Goal: Task Accomplishment & Management: Manage account settings

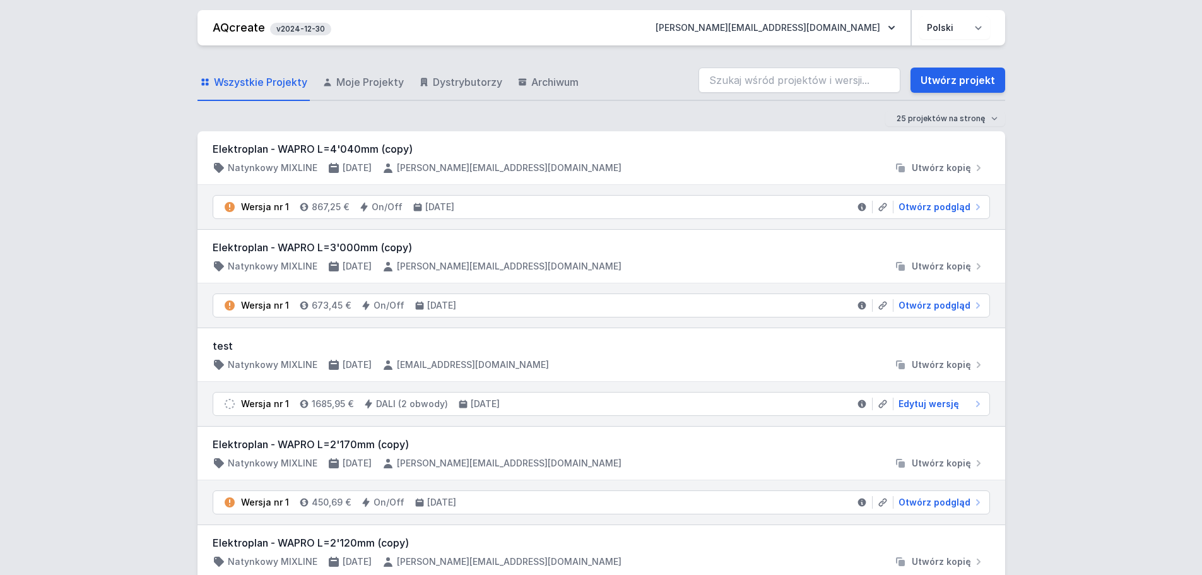
drag, startPoint x: 454, startPoint y: 85, endPoint x: 325, endPoint y: 177, distance: 158.8
click at [454, 85] on span "Dystrybutorzy" at bounding box center [467, 81] width 69 height 15
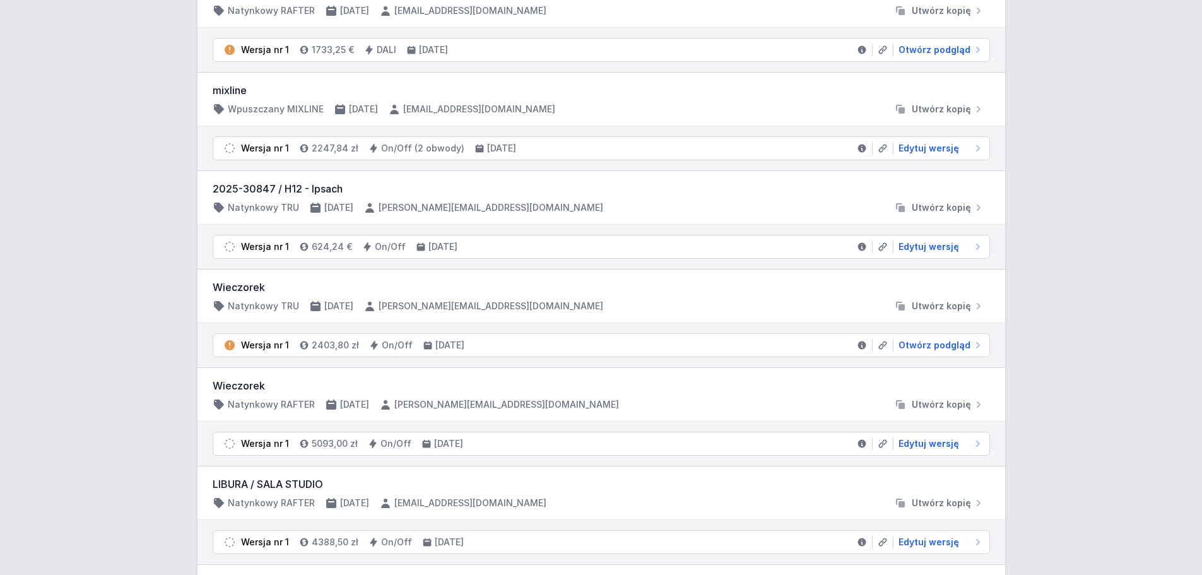
scroll to position [1262, 0]
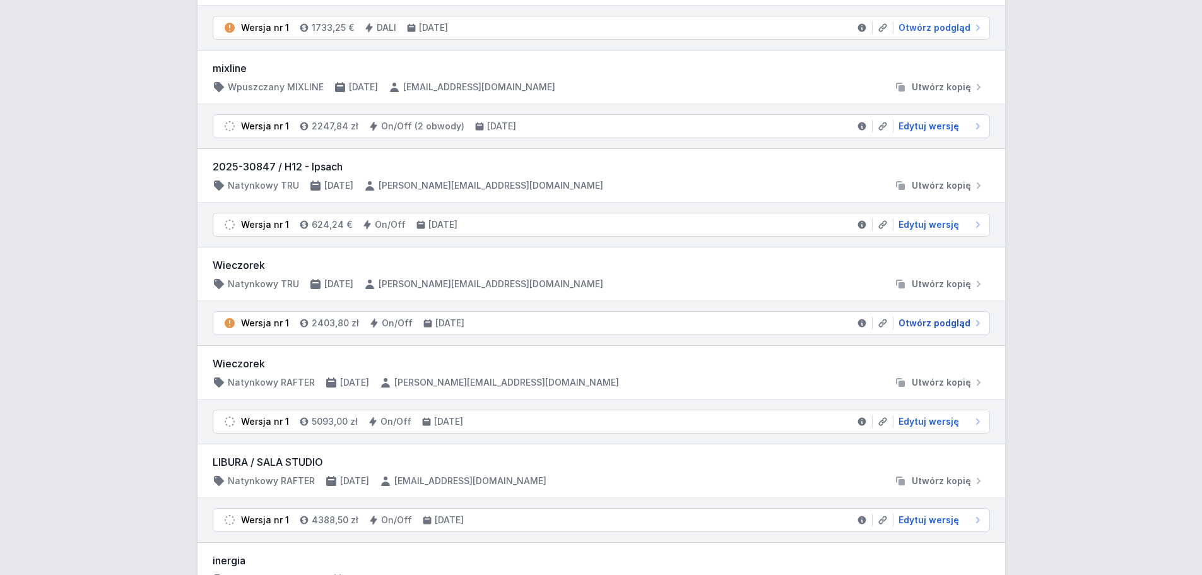
drag, startPoint x: 943, startPoint y: 322, endPoint x: 593, endPoint y: 306, distance: 349.9
click at [943, 322] on span "Otwórz podgląd" at bounding box center [935, 323] width 72 height 13
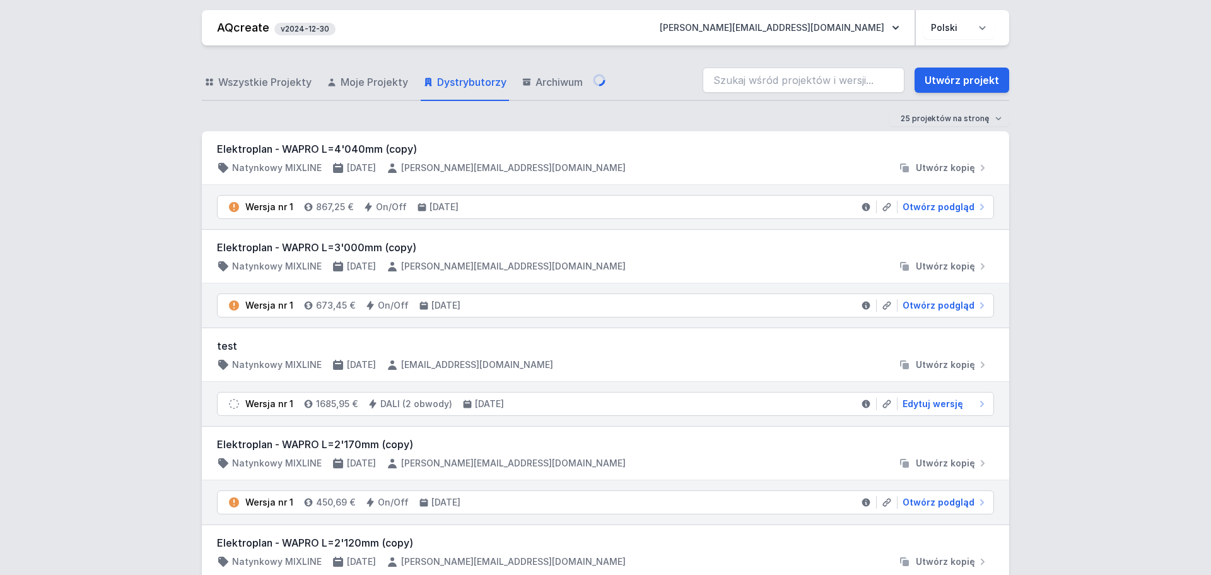
select select "2"
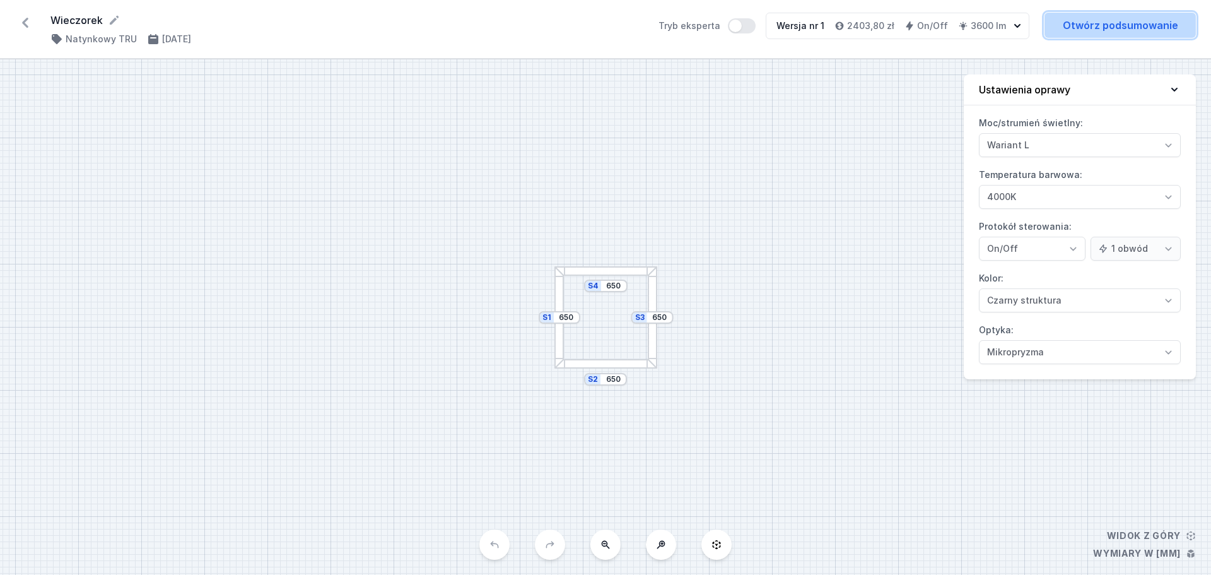
click at [1116, 31] on link "Otwórz podsumowanie" at bounding box center [1120, 25] width 151 height 25
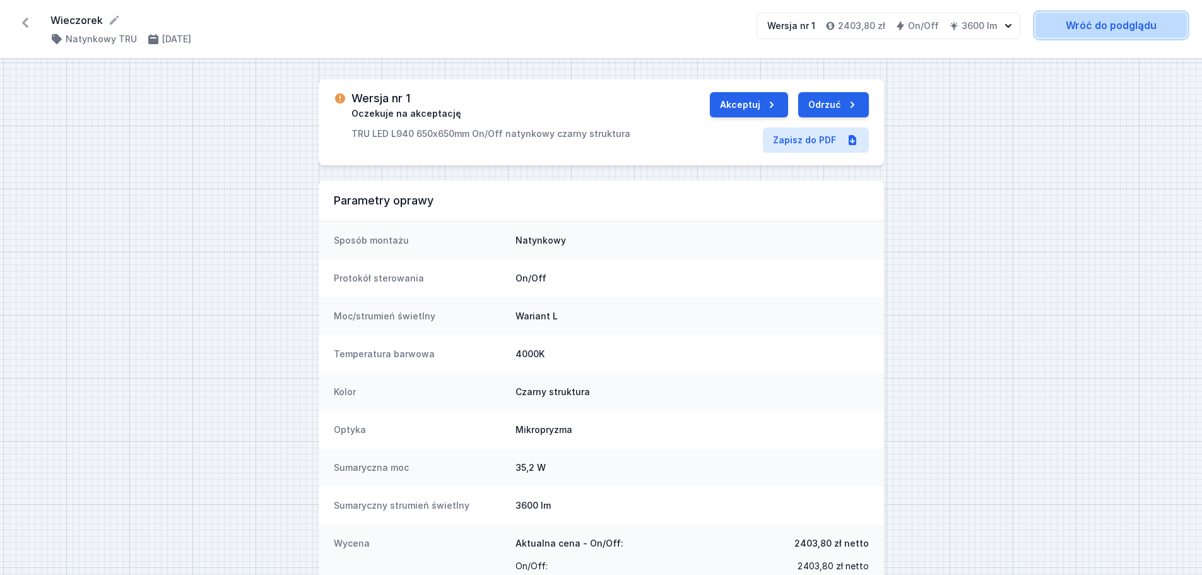
click at [1121, 29] on link "Wróć do podglądu" at bounding box center [1110, 25] width 151 height 25
select select "2"
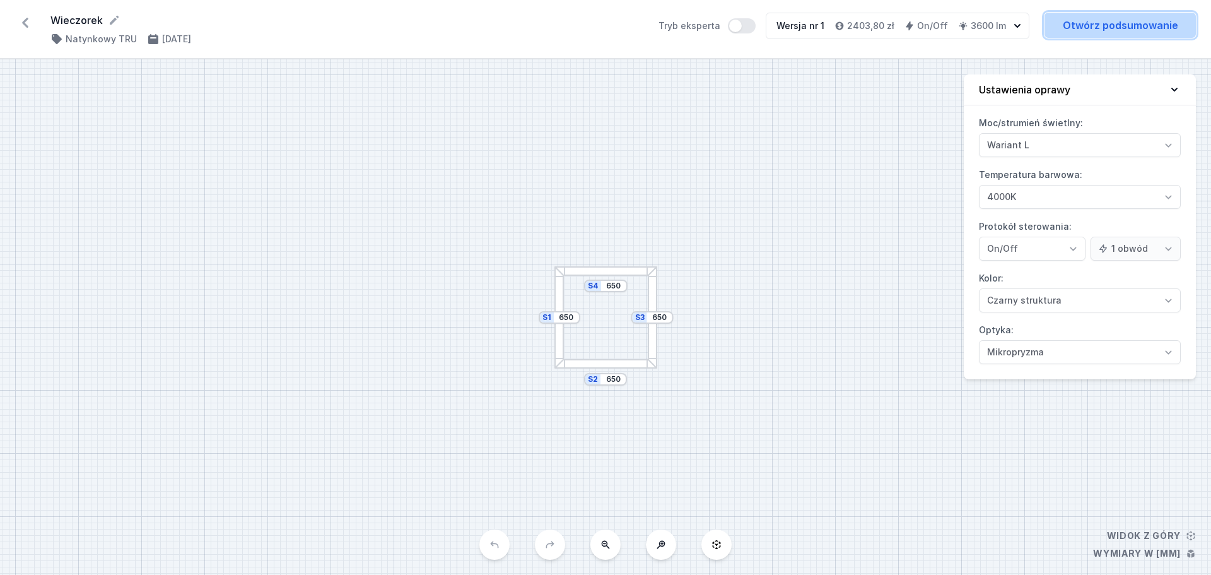
click at [1109, 28] on link "Otwórz podsumowanie" at bounding box center [1120, 25] width 151 height 25
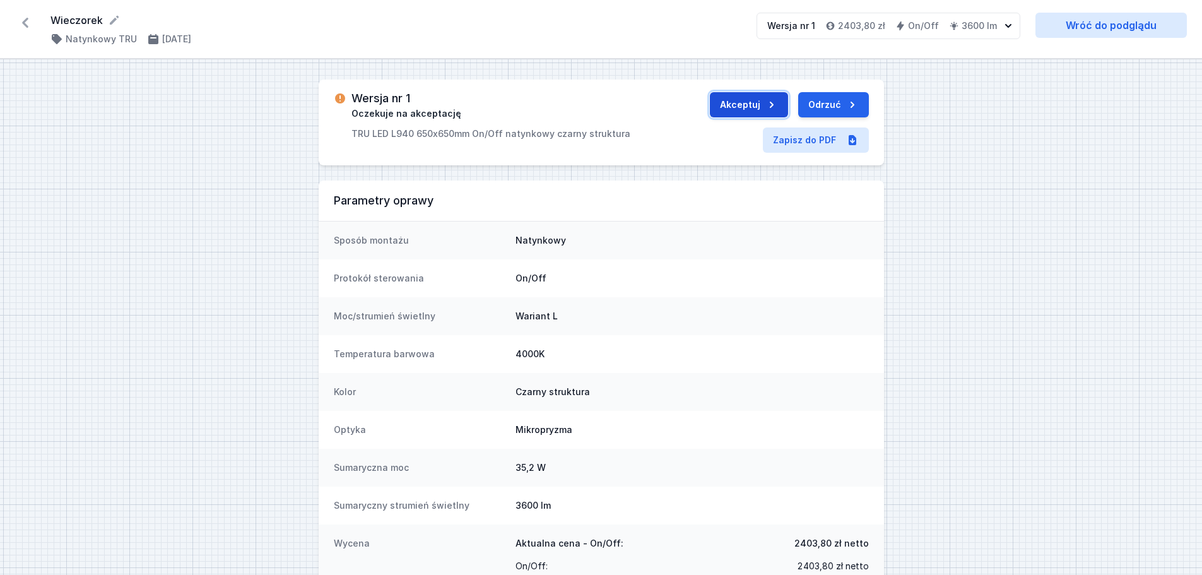
click at [746, 103] on button "Akceptuj" at bounding box center [749, 104] width 78 height 25
click at [797, 104] on button "Wyślij do ERP" at bounding box center [820, 104] width 97 height 25
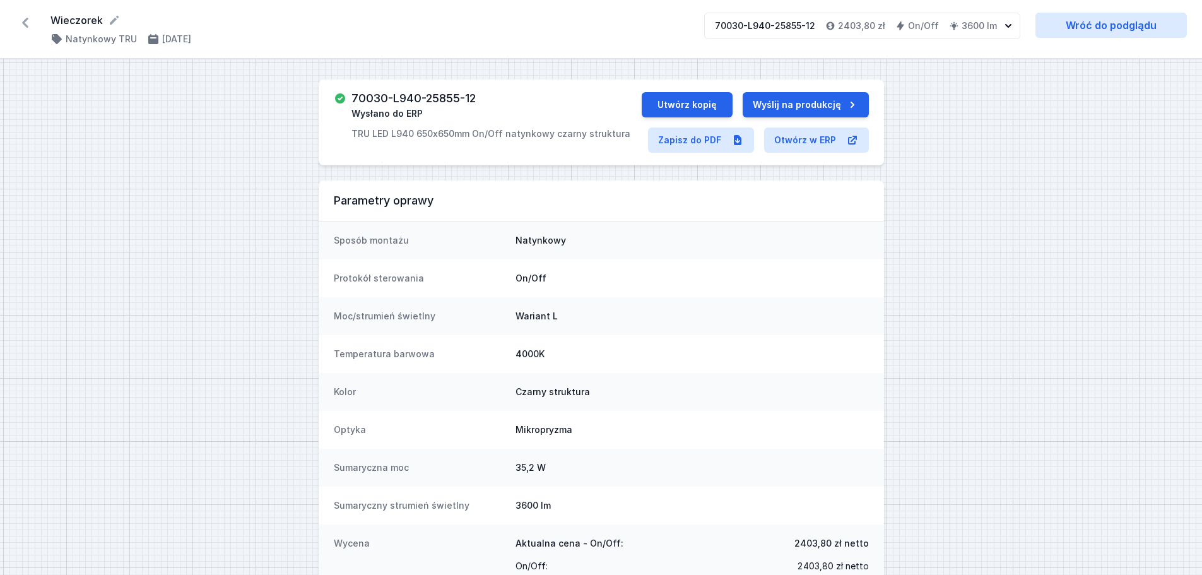
click at [74, 14] on form "Wieczorek" at bounding box center [369, 20] width 639 height 15
copy form "Wieczorek"
click at [28, 20] on icon at bounding box center [25, 23] width 6 height 10
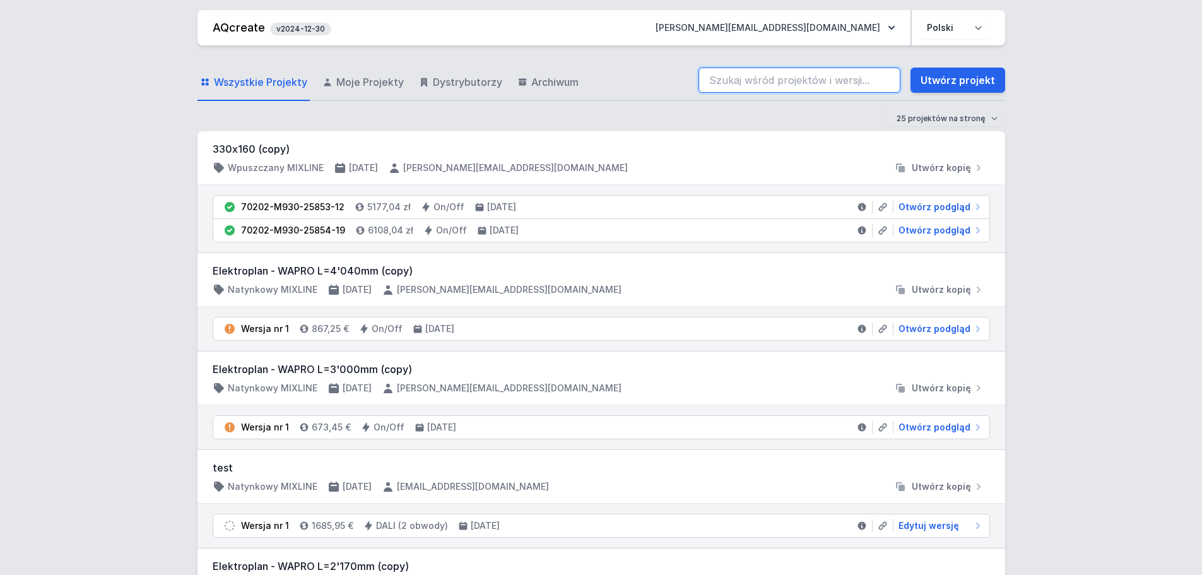
click at [765, 78] on input "search" at bounding box center [799, 80] width 202 height 25
paste input "Wieczorek"
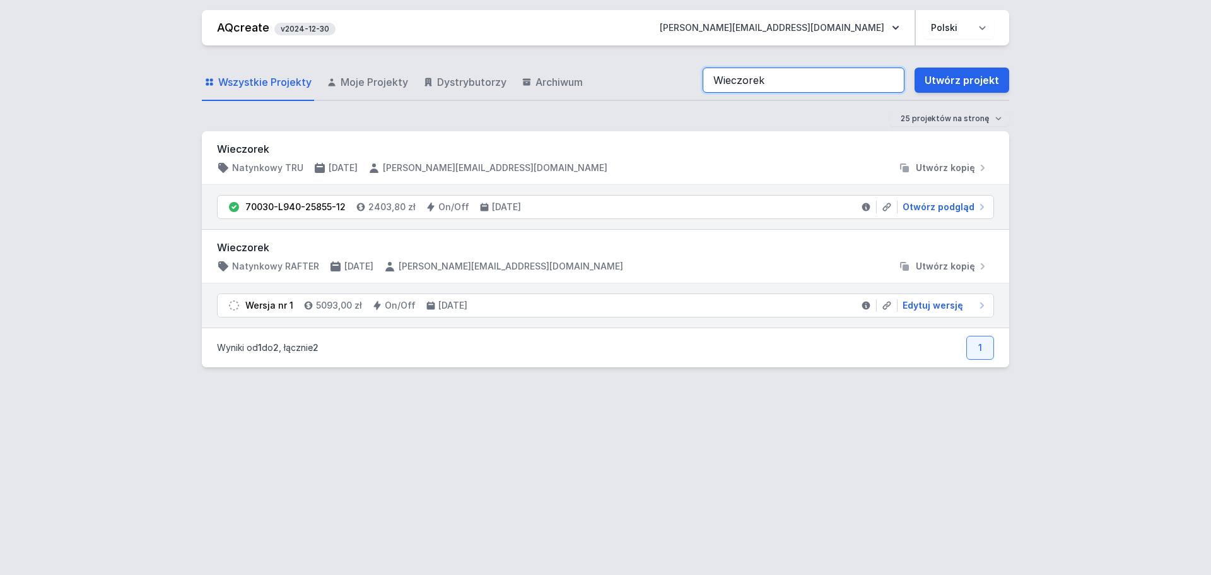
type input "Wieczorek"
click at [1041, 50] on div "AQcreate v2024-12-30 [EMAIL_ADDRESS][DOMAIN_NAME] Polski English Wszystkie Proj…" at bounding box center [605, 287] width 1211 height 575
drag, startPoint x: 247, startPoint y: 206, endPoint x: 346, endPoint y: 212, distance: 99.3
click at [346, 212] on li "70030-L940-25855-12 2403,80 zł On/Off [DATE] Otwórz podgląd" at bounding box center [606, 207] width 776 height 23
